Goal: Transaction & Acquisition: Purchase product/service

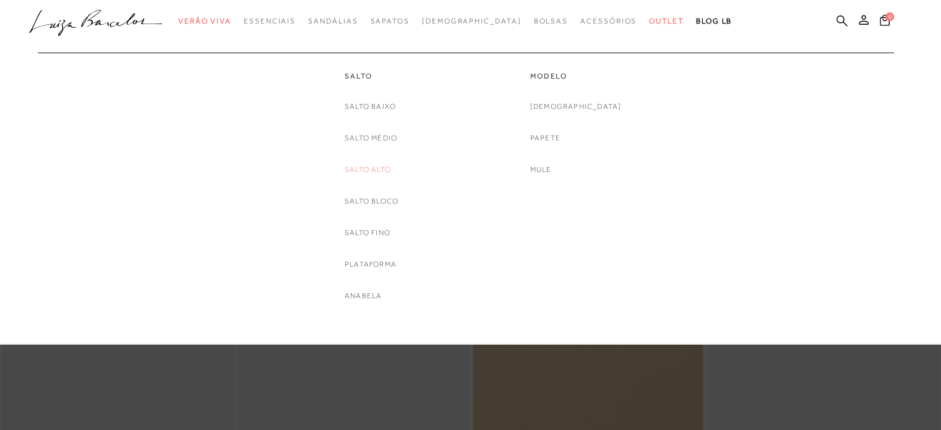
click at [380, 165] on link "Salto Alto" at bounding box center [368, 169] width 46 height 13
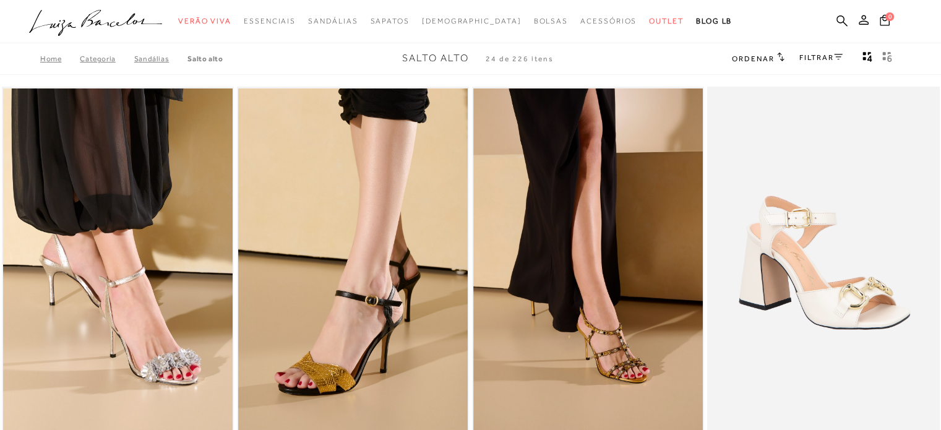
click at [816, 61] on link "FILTRAR" at bounding box center [820, 57] width 43 height 9
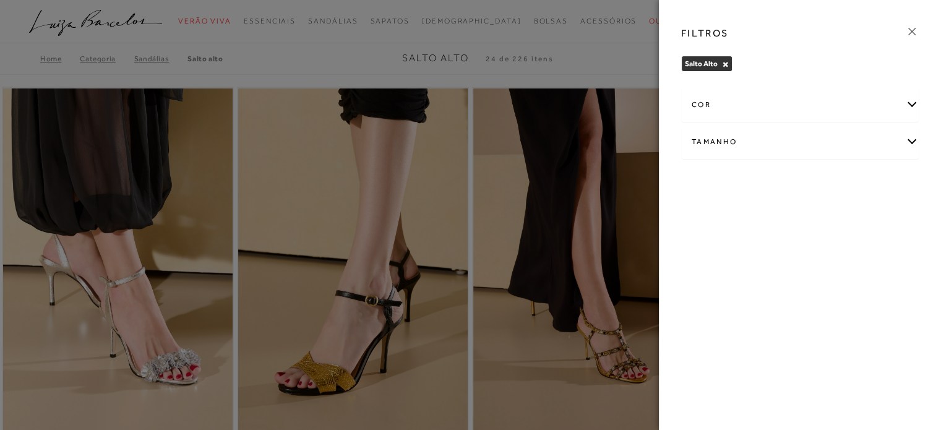
click at [784, 98] on div "cor" at bounding box center [800, 104] width 236 height 33
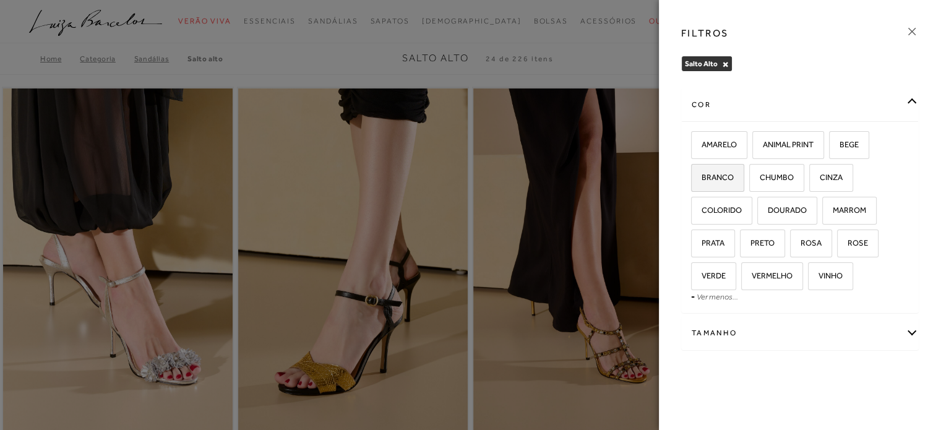
click at [730, 183] on label "BRANCO" at bounding box center [718, 178] width 52 height 27
click at [702, 183] on input "BRANCO" at bounding box center [695, 179] width 12 height 12
checkbox input "true"
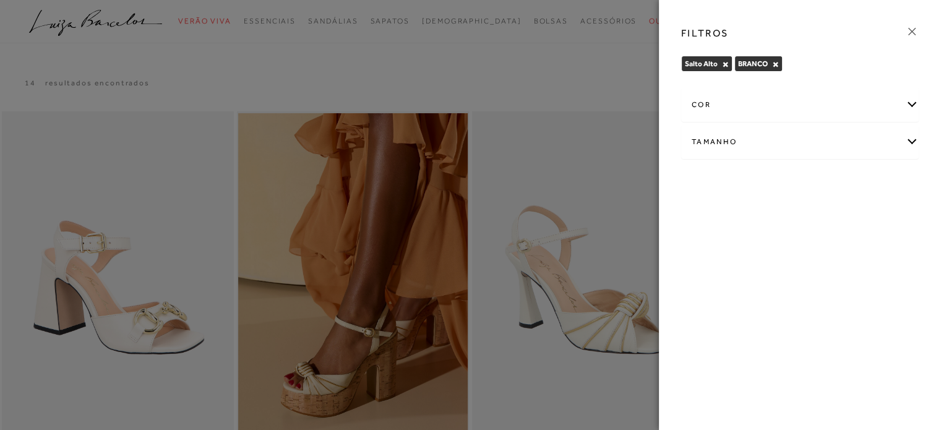
click at [542, 74] on div at bounding box center [470, 215] width 941 height 430
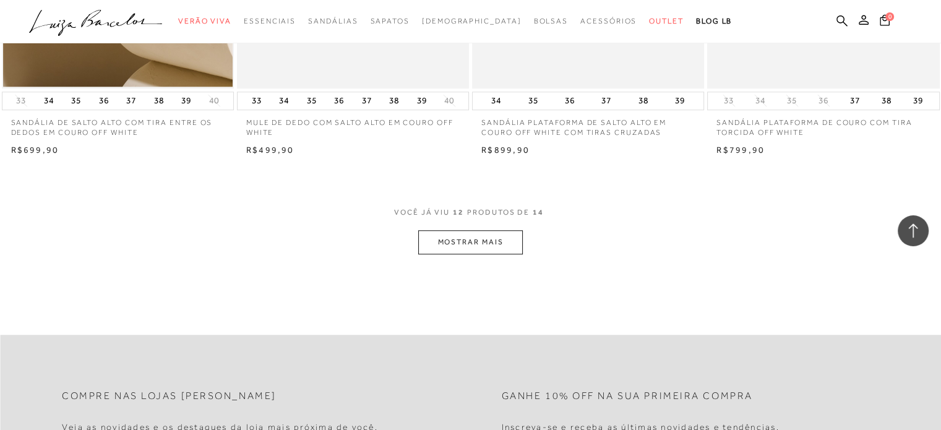
scroll to position [1229, 0]
click at [467, 249] on button "MOSTRAR MAIS" at bounding box center [470, 242] width 104 height 24
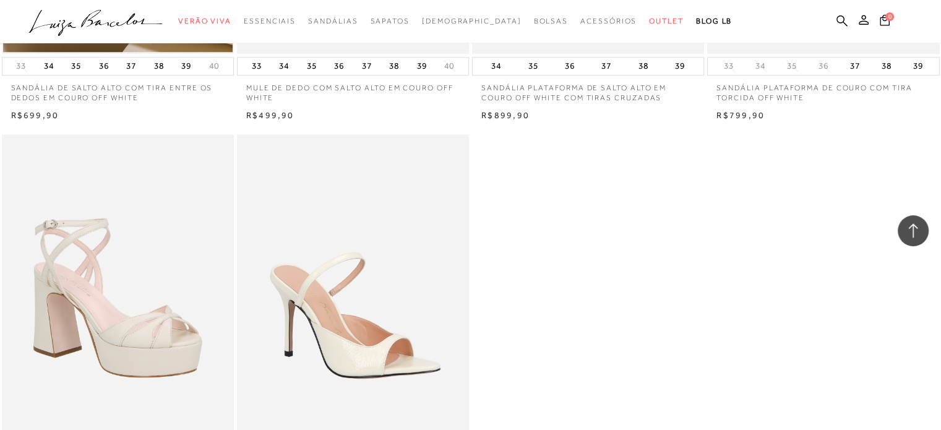
scroll to position [1260, 0]
